Goal: Task Accomplishment & Management: Manage account settings

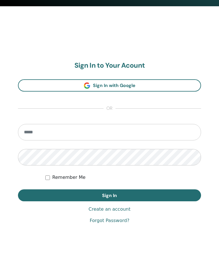
scroll to position [266, 0]
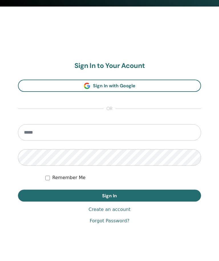
click at [71, 134] on input "email" at bounding box center [109, 133] width 183 height 17
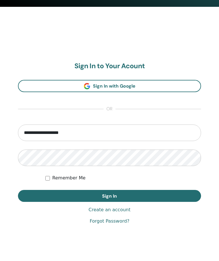
type input "**********"
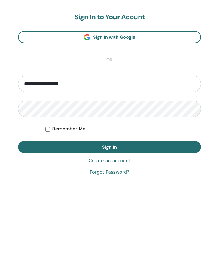
click at [152, 190] on button "Sign In" at bounding box center [109, 196] width 183 height 12
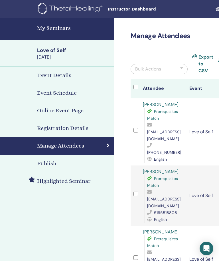
click at [75, 30] on h4 "My Seminars" at bounding box center [73, 28] width 73 height 9
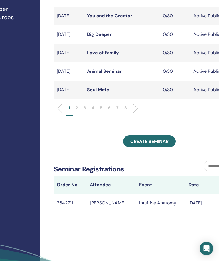
scroll to position [185, 54]
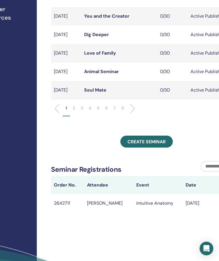
click at [87, 116] on li "4" at bounding box center [90, 110] width 8 height 11
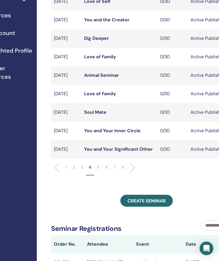
scroll to position [126, 54]
click at [99, 171] on p "5" at bounding box center [98, 168] width 3 height 6
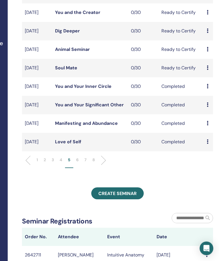
scroll to position [134, 83]
click at [61, 168] on li "4" at bounding box center [61, 162] width 8 height 11
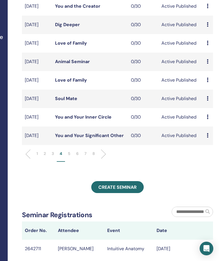
scroll to position [140, 83]
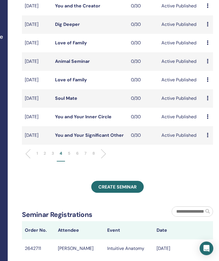
click at [207, 139] on div "Preview Edit Attendees Cancel" at bounding box center [207, 135] width 3 height 7
click at [206, 164] on link "Edit" at bounding box center [206, 162] width 8 height 6
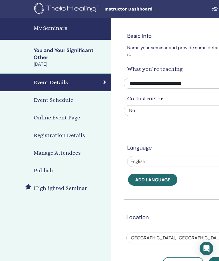
scroll to position [0, 3]
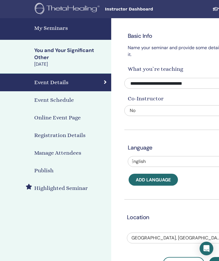
click at [66, 98] on h4 "Event Schedule" at bounding box center [54, 100] width 40 height 9
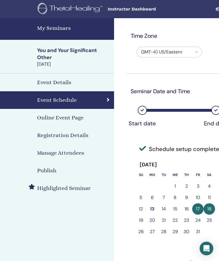
click at [78, 27] on h4 "My Seminars" at bounding box center [73, 28] width 73 height 9
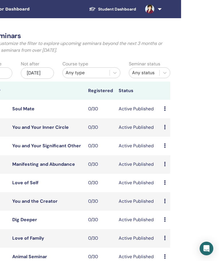
scroll to position [0, 129]
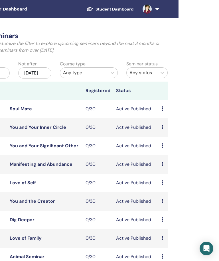
click at [157, 6] on link at bounding box center [149, 9] width 23 height 18
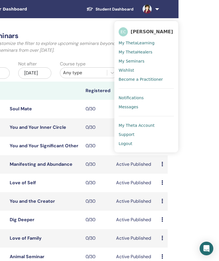
click at [138, 144] on link "Logout" at bounding box center [145, 143] width 55 height 9
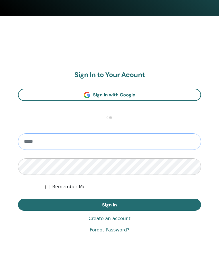
scroll to position [258, 0]
click at [81, 144] on input "email" at bounding box center [109, 142] width 183 height 17
click at [98, 139] on input "**********" at bounding box center [109, 142] width 183 height 17
type input "*"
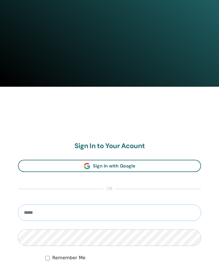
scroll to position [264, 0]
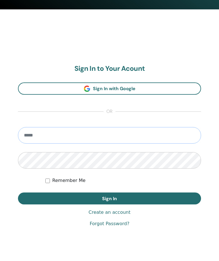
click at [79, 136] on input "email" at bounding box center [109, 135] width 183 height 17
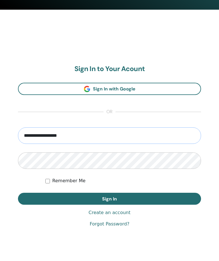
type input "**********"
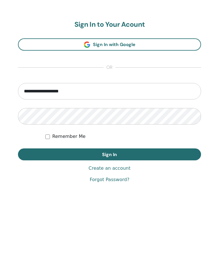
click at [143, 193] on button "Sign In" at bounding box center [109, 199] width 183 height 12
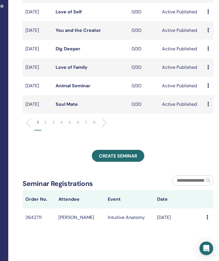
scroll to position [171, 83]
click at [54, 126] on p "3" at bounding box center [53, 123] width 2 height 6
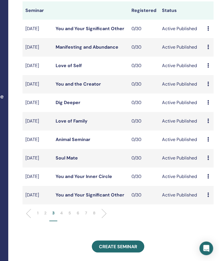
scroll to position [80, 83]
click at [62, 216] on p "4" at bounding box center [61, 213] width 3 height 6
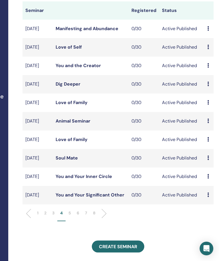
click at [69, 216] on p "5" at bounding box center [69, 213] width 3 height 6
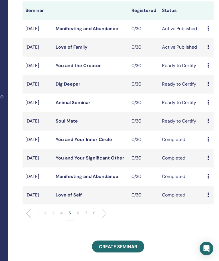
click at [114, 32] on link "Manifesting and Abundance" at bounding box center [87, 29] width 63 height 6
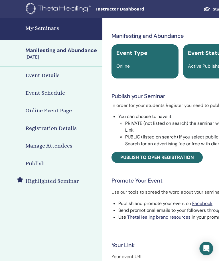
scroll to position [0, 12]
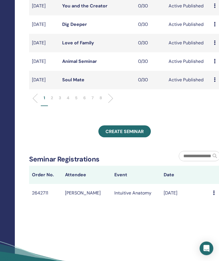
scroll to position [196, 76]
click at [68, 101] on p "4" at bounding box center [68, 98] width 3 height 6
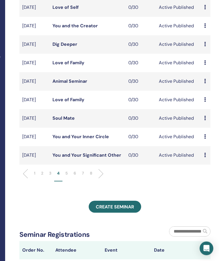
scroll to position [120, 86]
click at [67, 182] on li "5" at bounding box center [66, 176] width 8 height 11
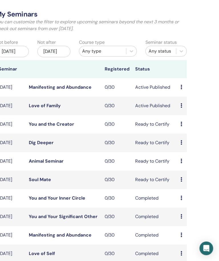
scroll to position [20, 110]
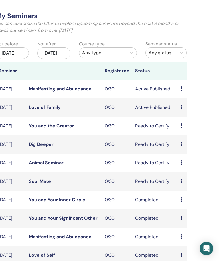
click at [179, 95] on td "Preview Edit Attendees Cancel" at bounding box center [181, 89] width 9 height 19
click at [175, 92] on td "Active Published" at bounding box center [155, 89] width 46 height 19
click at [181, 91] on icon at bounding box center [181, 89] width 2 height 5
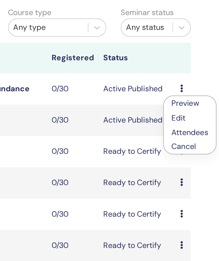
click at [175, 104] on link "Edit" at bounding box center [179, 107] width 8 height 6
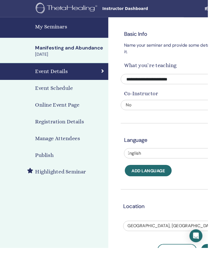
scroll to position [15, 7]
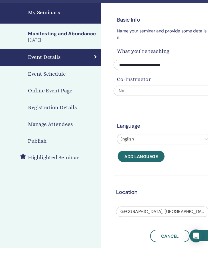
click at [54, 79] on h4 "Event Schedule" at bounding box center [50, 78] width 40 height 9
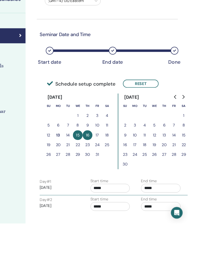
scroll to position [52, 85]
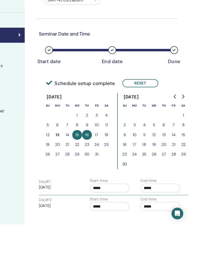
click at [166, 96] on button "Reset" at bounding box center [163, 96] width 42 height 9
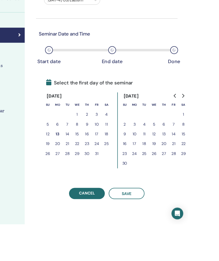
click at [54, 167] on button "19" at bounding box center [55, 167] width 11 height 11
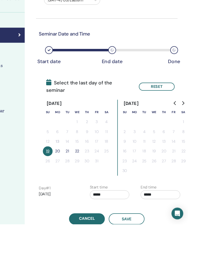
click at [69, 171] on button "20" at bounding box center [66, 176] width 11 height 11
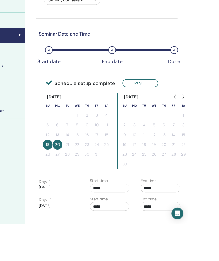
click at [141, 220] on input "*****" at bounding box center [127, 219] width 46 height 10
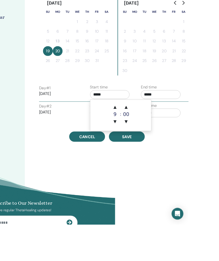
scroll to position [55, 85]
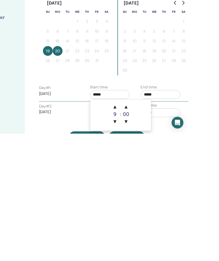
click at [133, 225] on span "▲" at bounding box center [133, 230] width 11 height 11
type input "*****"
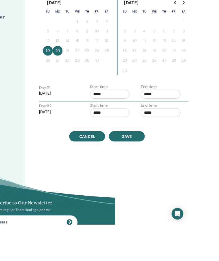
click at [179, 193] on div "Time Zone (GMT-4) US/Eastern Seminar Date and Time Start date End date Done Sch…" at bounding box center [143, 51] width 228 height 388
click at [194, 110] on input "*****" at bounding box center [186, 110] width 46 height 10
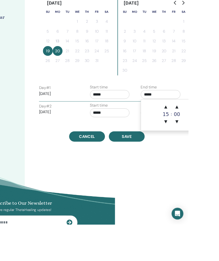
click at [195, 124] on span "▲" at bounding box center [192, 124] width 11 height 11
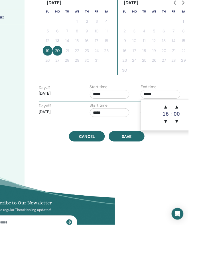
click at [194, 126] on span "▲" at bounding box center [192, 124] width 11 height 11
click at [194, 123] on span "▲" at bounding box center [192, 124] width 11 height 11
type input "*****"
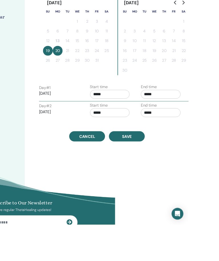
click at [183, 199] on div "Time Zone (GMT-4) US/Eastern Seminar Date and Time Start date End date Done Sch…" at bounding box center [143, 51] width 228 height 388
click at [134, 130] on input "*****" at bounding box center [127, 131] width 46 height 10
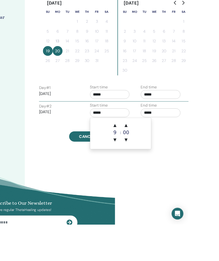
click at [136, 146] on span "▲" at bounding box center [133, 145] width 11 height 11
type input "*****"
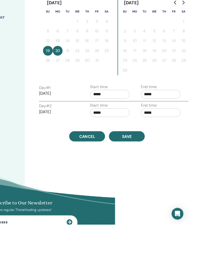
click at [152, 205] on div "Time Zone (GMT-4) US/Eastern Seminar Date and Time Start date End date Done Sch…" at bounding box center [143, 51] width 228 height 388
click at [194, 128] on input "*****" at bounding box center [186, 131] width 46 height 10
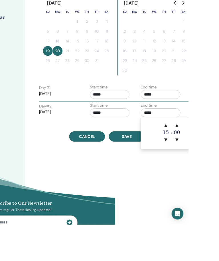
click at [193, 144] on span "▲" at bounding box center [192, 145] width 11 height 11
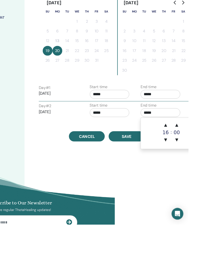
click at [194, 144] on span "▲" at bounding box center [192, 145] width 11 height 11
click at [195, 143] on span "▲" at bounding box center [192, 145] width 11 height 11
type input "*****"
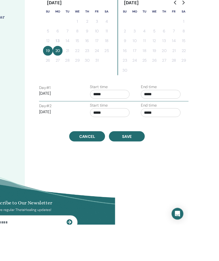
click at [172, 211] on div "Time Zone (GMT-4) US/Eastern Seminar Date and Time Start date End date Done Sch…" at bounding box center [143, 51] width 228 height 388
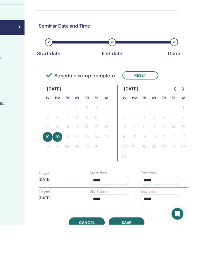
scroll to position [61, 85]
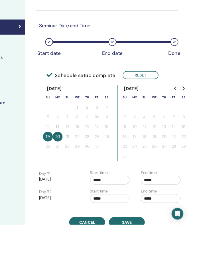
click at [64, 157] on button "20" at bounding box center [66, 158] width 11 height 11
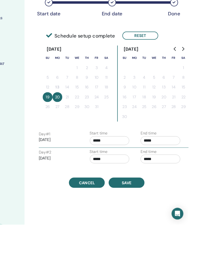
scroll to position [108, 85]
click at [151, 210] on span "Save" at bounding box center [146, 213] width 11 height 6
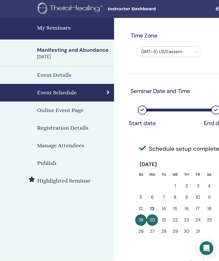
click at [140, 183] on td at bounding box center [140, 186] width 11 height 11
click at [78, 26] on h4 "My Seminars" at bounding box center [73, 28] width 73 height 9
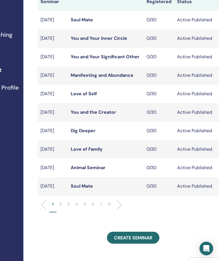
scroll to position [89, 68]
click at [70, 213] on li "3" at bounding box center [68, 207] width 8 height 11
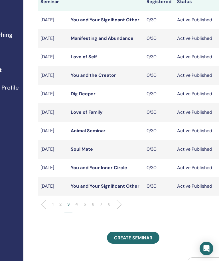
click at [77, 208] on p "4" at bounding box center [76, 205] width 3 height 6
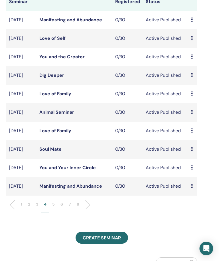
scroll to position [89, 100]
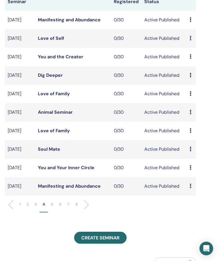
click at [190, 170] on icon at bounding box center [191, 167] width 2 height 5
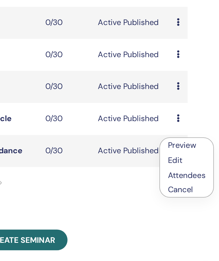
click at [81, 187] on ul "1 2 3 4 5 6 7 8" at bounding box center [100, 192] width 181 height 11
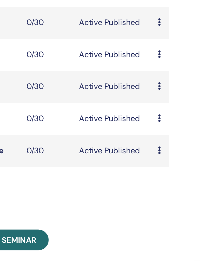
scroll to position [104, 106]
click at [183, 151] on icon at bounding box center [184, 153] width 2 height 5
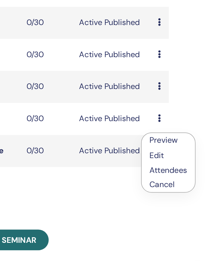
click at [179, 188] on p "Cancel" at bounding box center [190, 191] width 22 height 6
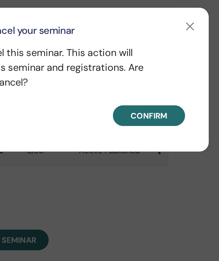
scroll to position [93, 95]
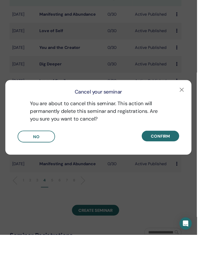
click at [189, 155] on span "Confirm" at bounding box center [178, 152] width 21 height 6
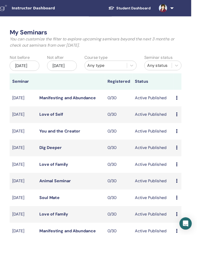
scroll to position [0, 0]
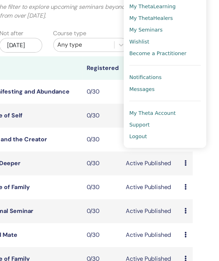
click at [147, 119] on span "Logout" at bounding box center [154, 121] width 14 height 5
